Goal: Information Seeking & Learning: Learn about a topic

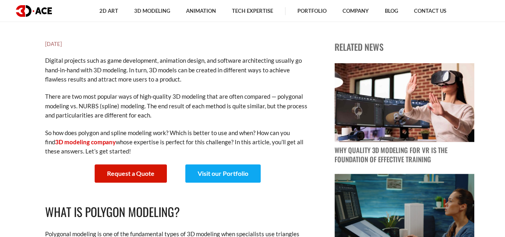
scroll to position [200, 0]
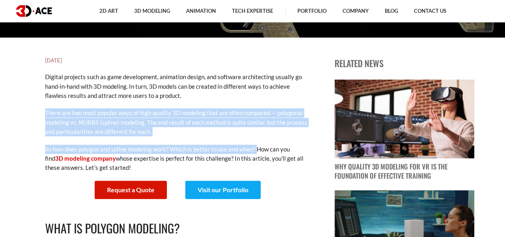
drag, startPoint x: 46, startPoint y: 114, endPoint x: 258, endPoint y: 149, distance: 214.0
copy div "There are two most popular ways of high-quality 3D modeling that are often comp…"
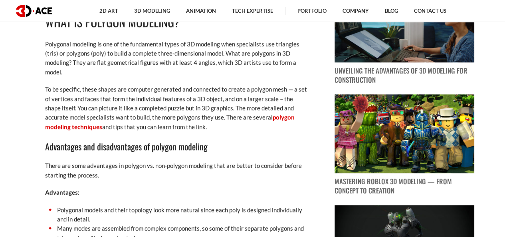
scroll to position [359, 0]
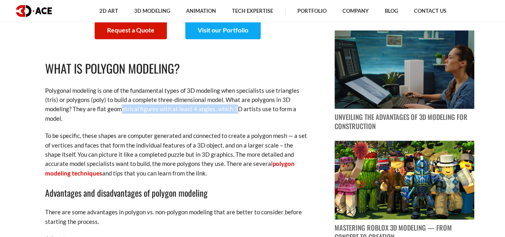
drag, startPoint x: 120, startPoint y: 108, endPoint x: 237, endPoint y: 107, distance: 117.0
click at [237, 107] on p "Polygonal modeling is one of the fundamental types of 3D modeling when speciali…" at bounding box center [176, 105] width 263 height 38
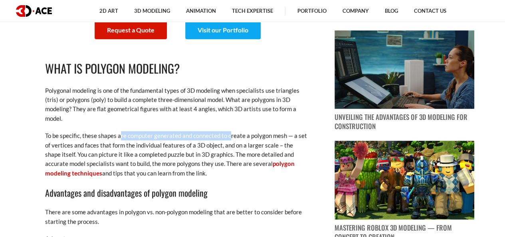
drag, startPoint x: 118, startPoint y: 137, endPoint x: 228, endPoint y: 131, distance: 110.3
click at [228, 131] on p "To be specific, these shapes are computer generated and connected to create a p…" at bounding box center [176, 154] width 263 height 47
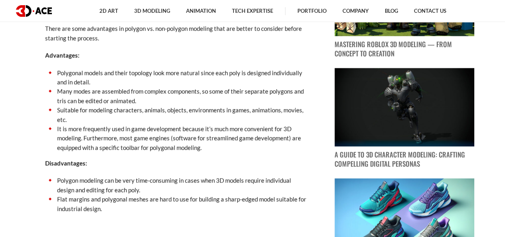
scroll to position [559, 0]
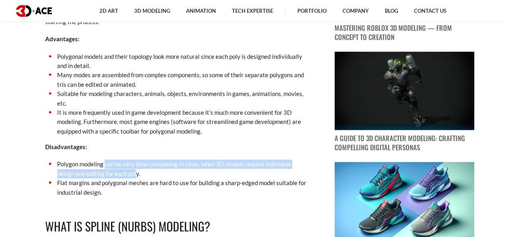
drag, startPoint x: 104, startPoint y: 164, endPoint x: 135, endPoint y: 175, distance: 33.5
click at [135, 175] on li "Polygon modeling can be very time-consuming in cases when 3D models require ind…" at bounding box center [176, 168] width 263 height 19
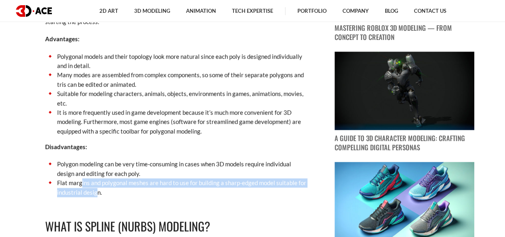
drag, startPoint x: 89, startPoint y: 187, endPoint x: 98, endPoint y: 193, distance: 10.6
click at [98, 193] on li "Flat margins and polygonal meshes are hard to use for building a sharp-edged mo…" at bounding box center [176, 187] width 263 height 19
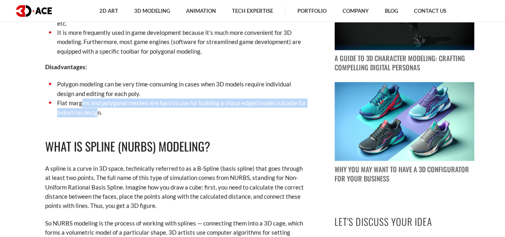
scroll to position [719, 0]
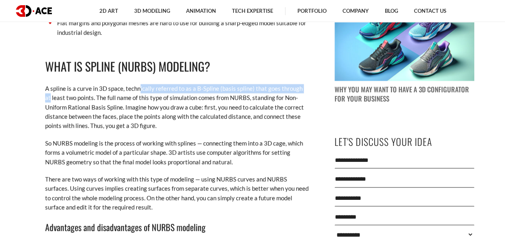
drag, startPoint x: 140, startPoint y: 87, endPoint x: 305, endPoint y: 87, distance: 164.9
click at [305, 87] on p "A spline is a curve in 3D space, technically referred to as a B-Spline (basis s…" at bounding box center [176, 107] width 263 height 47
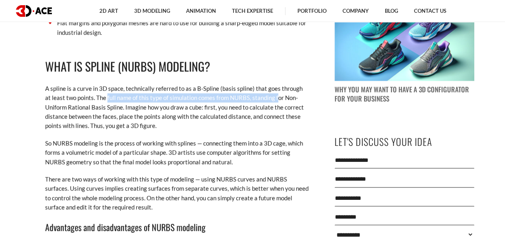
drag, startPoint x: 100, startPoint y: 98, endPoint x: 270, endPoint y: 98, distance: 170.1
click at [270, 98] on p "A spline is a curve in 3D space, technically referred to as a B-Spline (basis s…" at bounding box center [176, 107] width 263 height 47
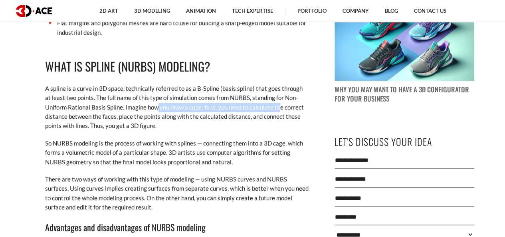
drag, startPoint x: 156, startPoint y: 108, endPoint x: 277, endPoint y: 107, distance: 121.4
click at [277, 107] on p "A spline is a curve in 3D space, technically referred to as a B-Spline (basis s…" at bounding box center [176, 107] width 263 height 47
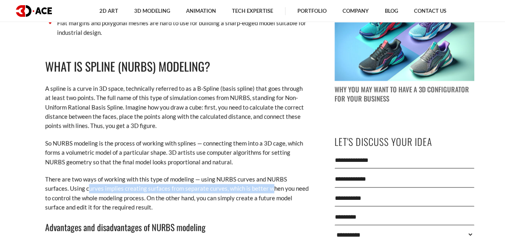
drag, startPoint x: 87, startPoint y: 190, endPoint x: 271, endPoint y: 187, distance: 183.7
click at [271, 187] on p "There are two ways of working with this type of modeling — using NURBS curves a…" at bounding box center [176, 193] width 263 height 38
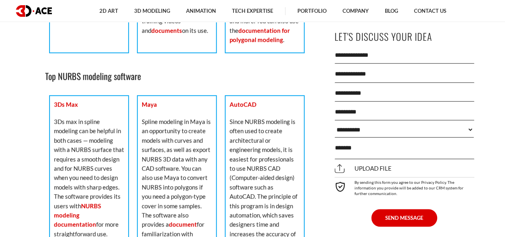
scroll to position [1757, 0]
